Goal: Task Accomplishment & Management: Manage account settings

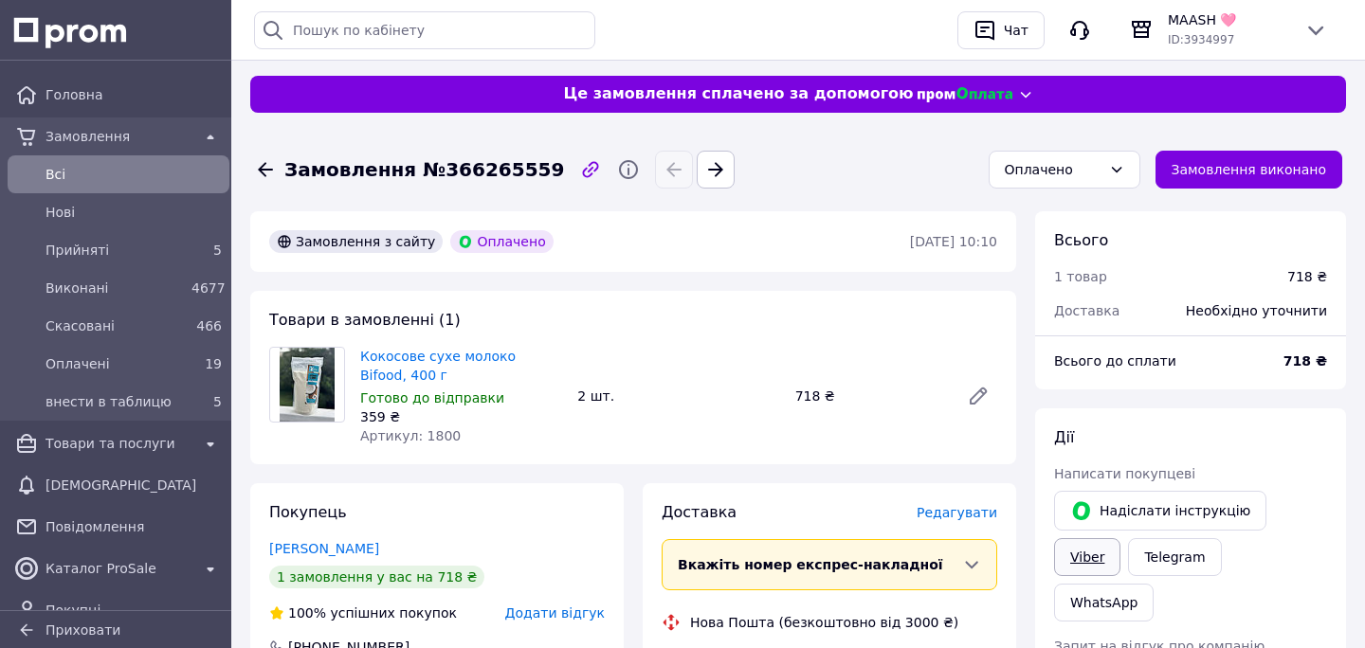
click at [1091, 565] on link "Viber" at bounding box center [1087, 557] width 66 height 38
click at [471, 173] on span "Замовлення №366265559" at bounding box center [424, 169] width 280 height 27
copy span "366265559"
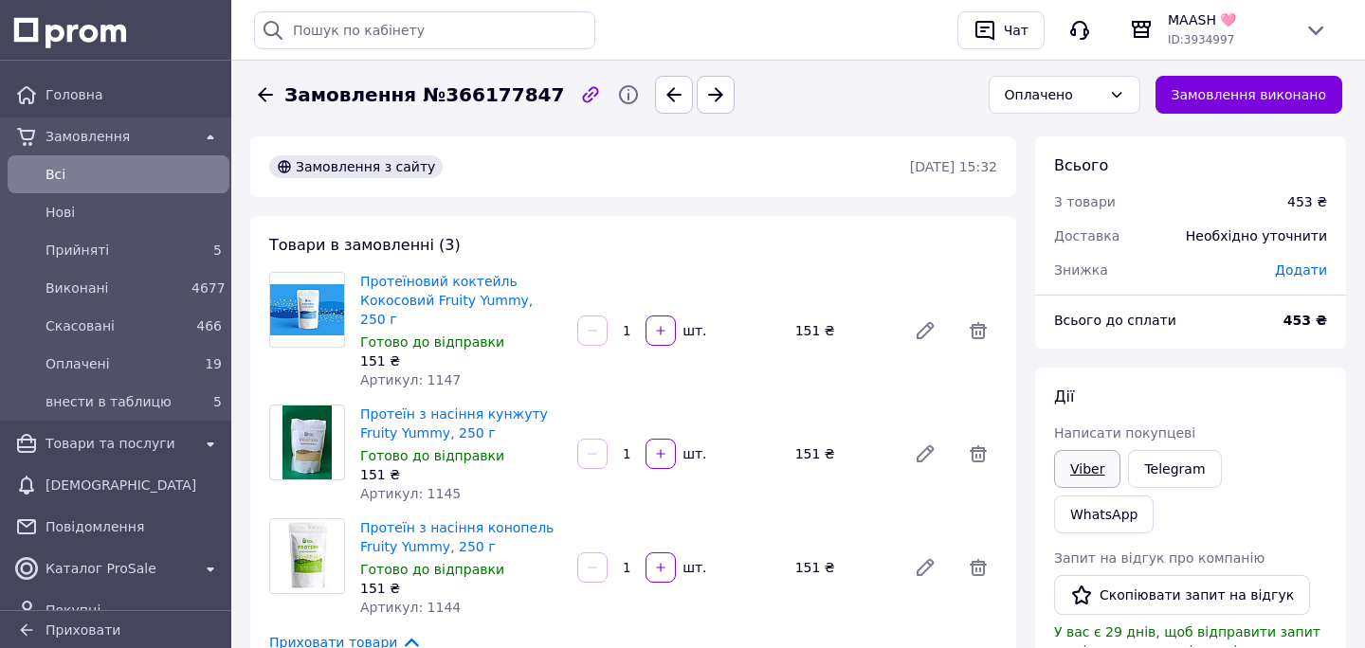
click at [1092, 467] on link "Viber" at bounding box center [1087, 469] width 66 height 38
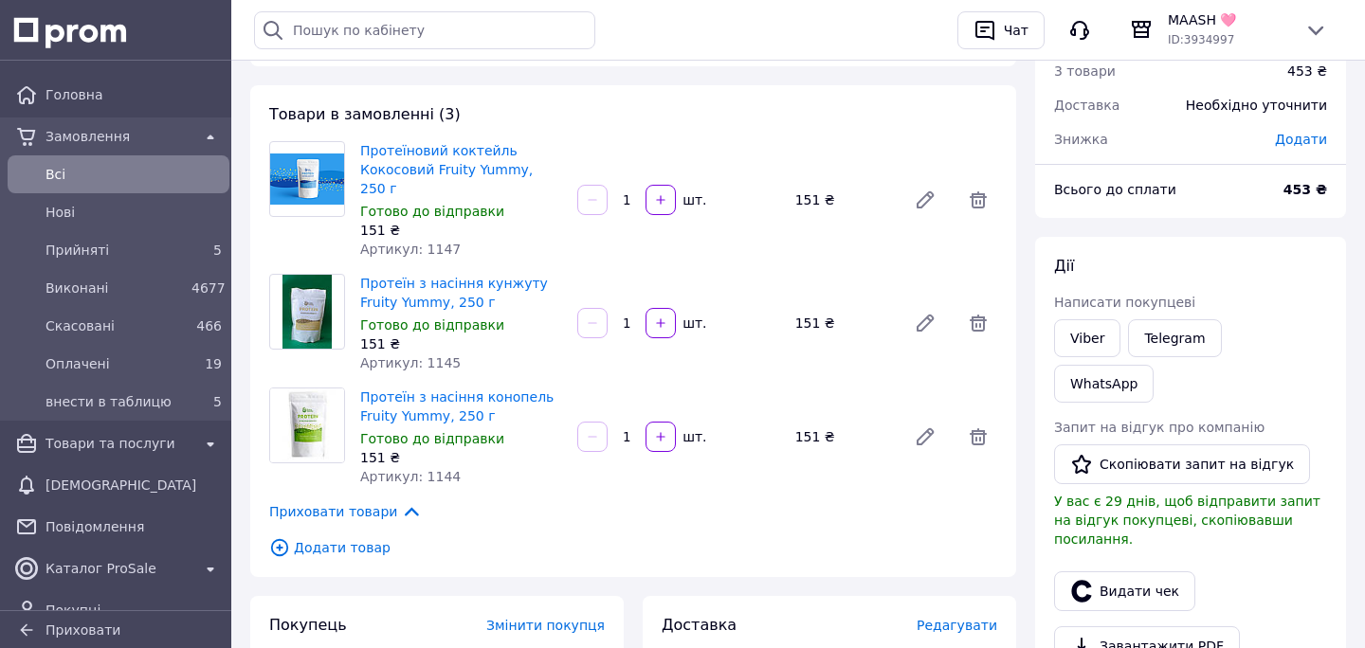
scroll to position [89, 0]
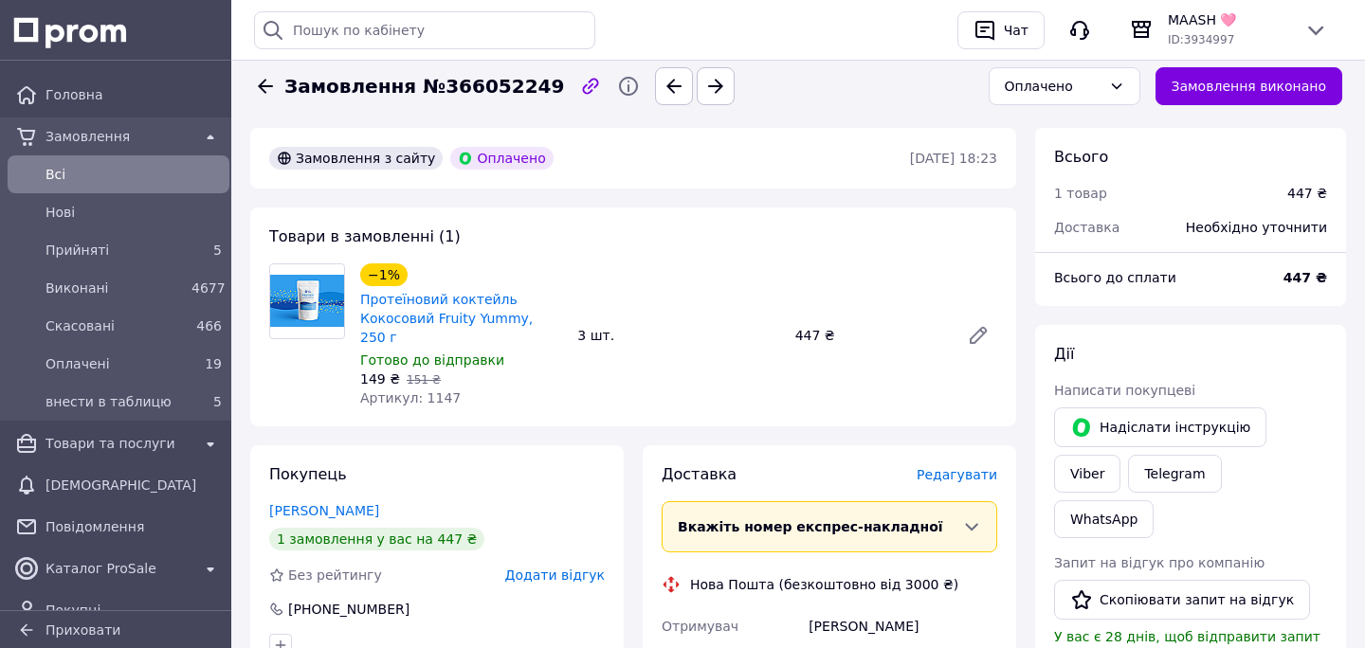
scroll to position [76, 0]
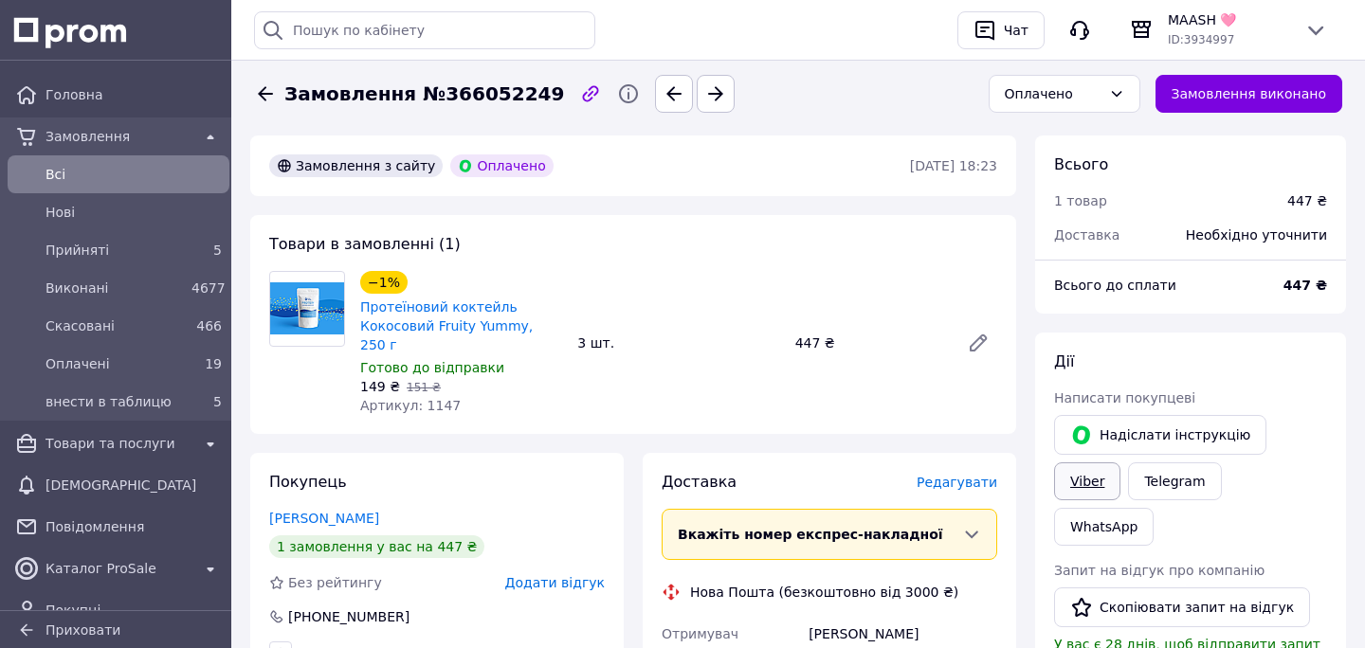
click at [1098, 495] on link "Viber" at bounding box center [1087, 481] width 66 height 38
click at [483, 88] on span "Замовлення №366052249" at bounding box center [424, 94] width 280 height 27
copy span "366052249"
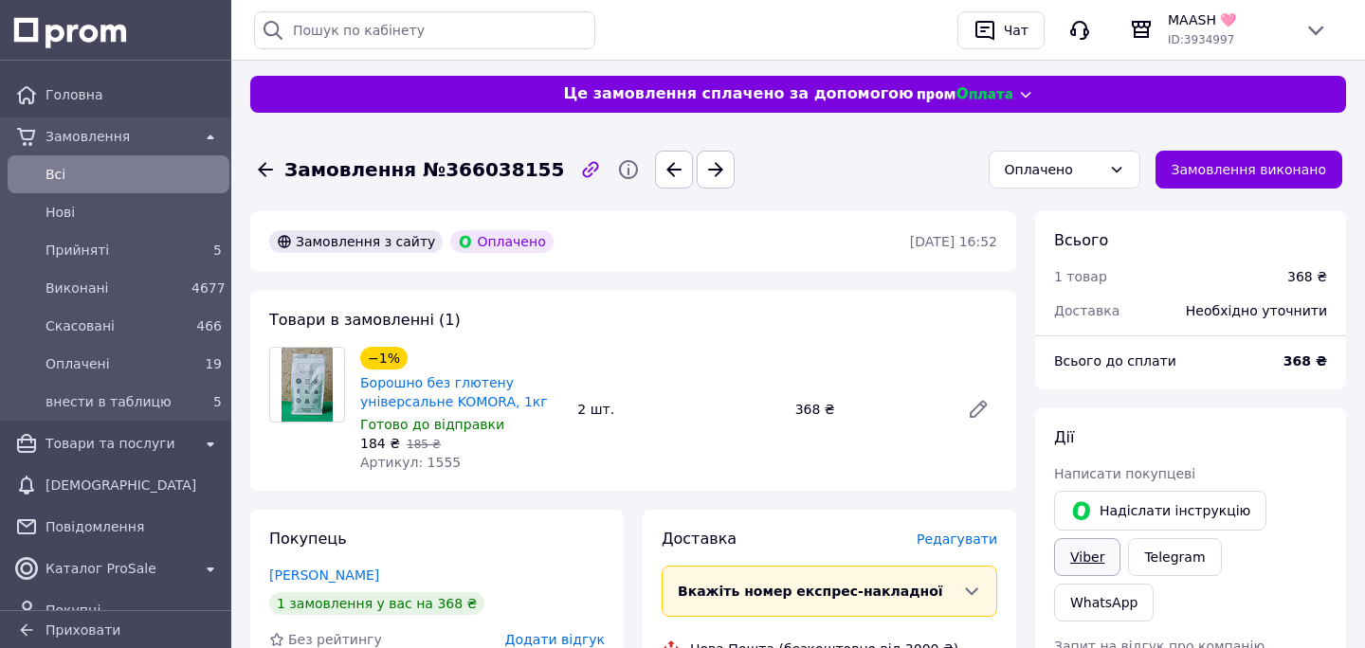
click at [1093, 564] on link "Viber" at bounding box center [1087, 557] width 66 height 38
click at [465, 168] on span "Замовлення №366038155" at bounding box center [424, 169] width 280 height 27
copy span "366038155"
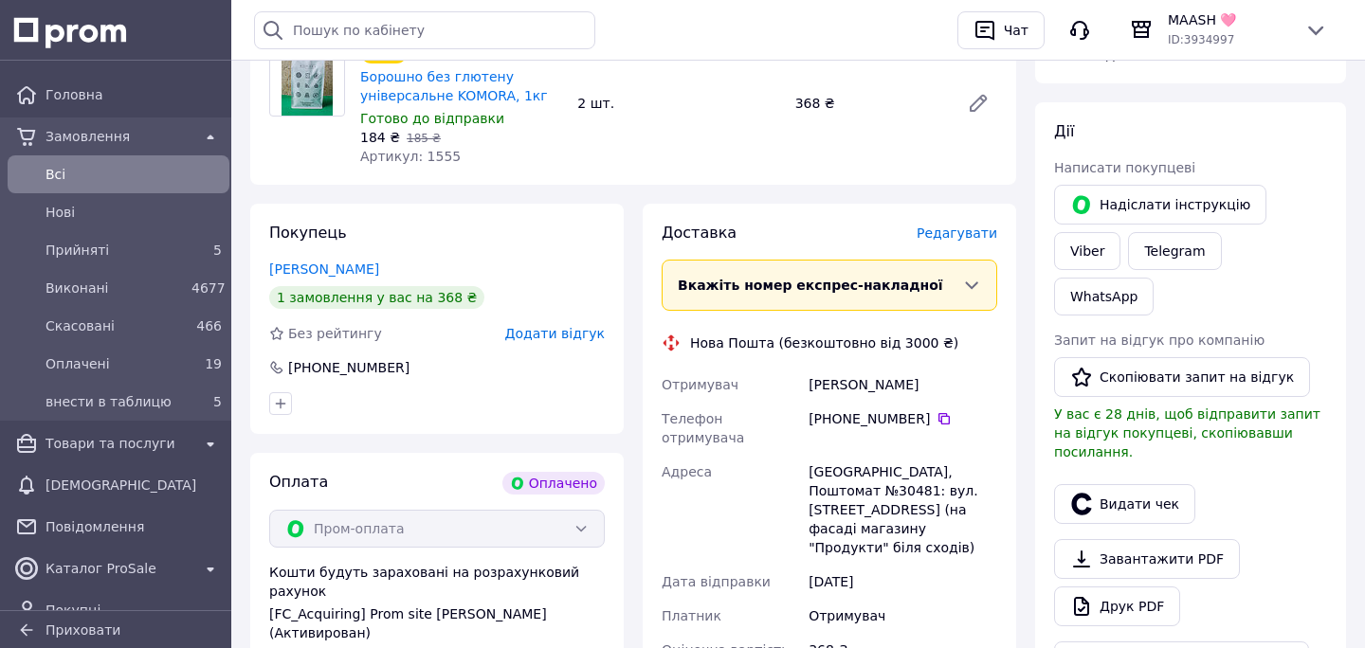
scroll to position [308, 0]
